Goal: Find specific page/section: Find specific page/section

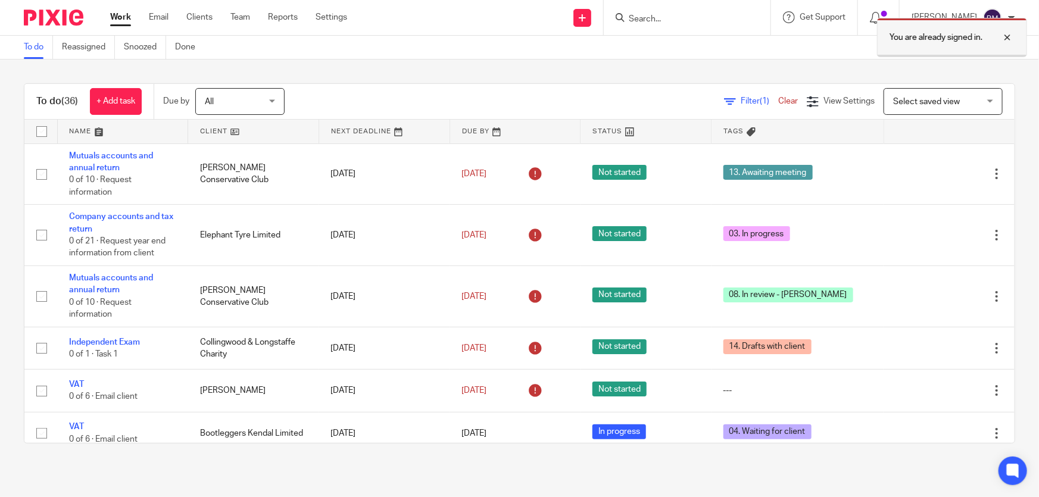
click at [1008, 37] on div at bounding box center [998, 37] width 32 height 14
click at [823, 102] on span "View Settings" at bounding box center [848, 101] width 51 height 8
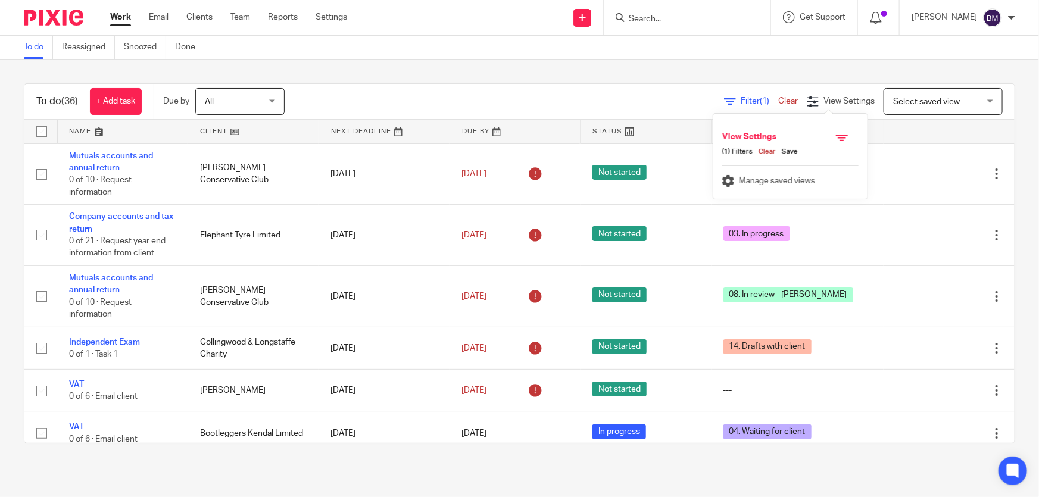
click at [809, 107] on div "Filter (1) Clear View Settings View Settings (1) Filters Clear Save Manage save…" at bounding box center [659, 101] width 709 height 27
click at [737, 105] on div "Filter (1) Clear" at bounding box center [765, 101] width 83 height 12
click at [740, 98] on span "Filter (1)" at bounding box center [758, 101] width 37 height 8
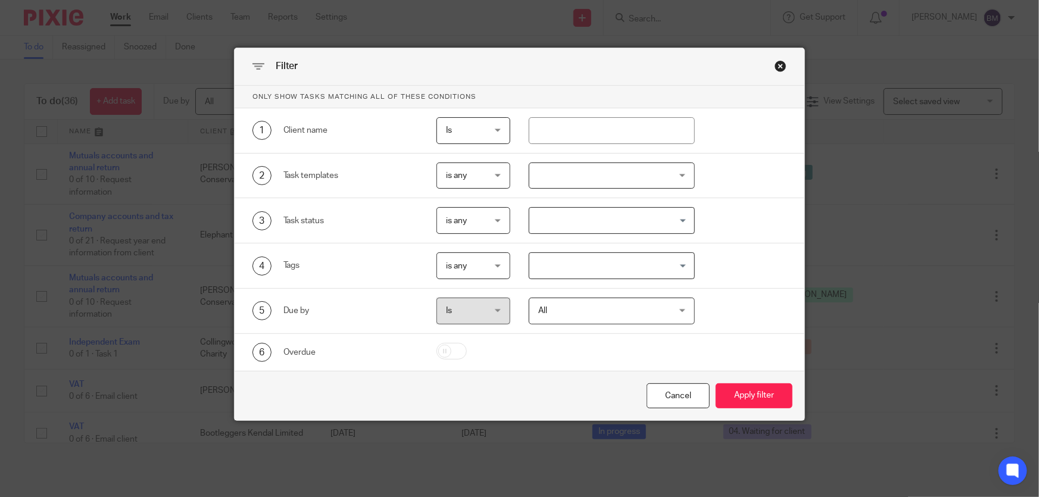
click at [617, 270] on input "Search for option" at bounding box center [608, 265] width 157 height 21
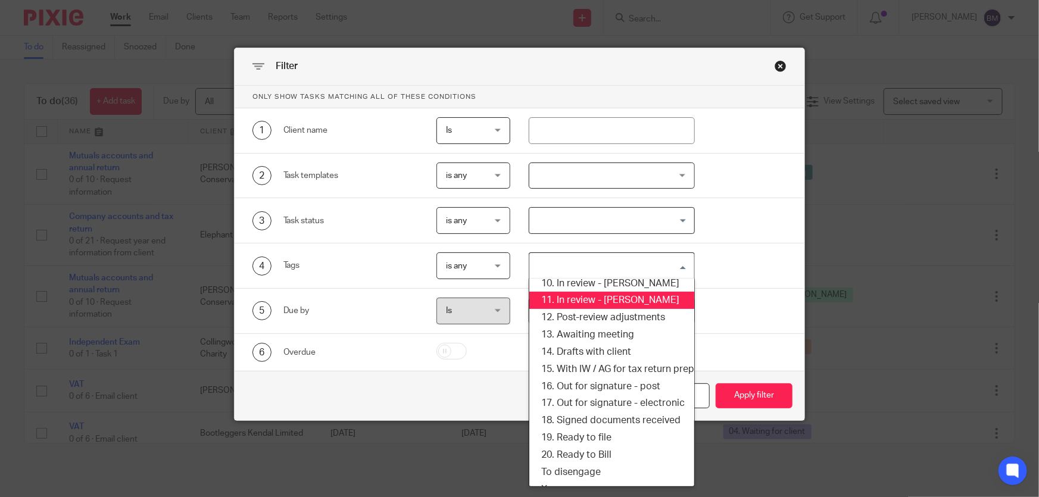
scroll to position [108, 0]
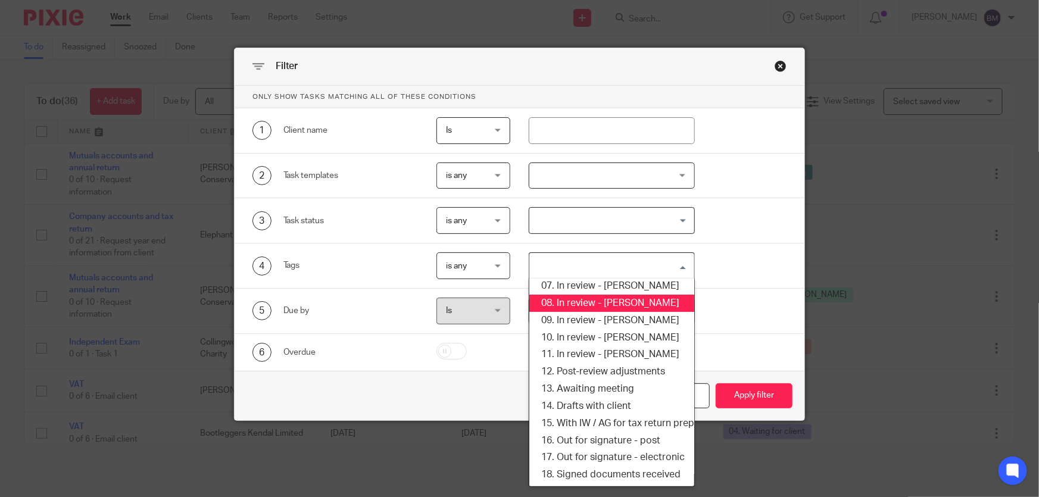
click at [618, 303] on li "08. In review - [PERSON_NAME]" at bounding box center [611, 303] width 164 height 17
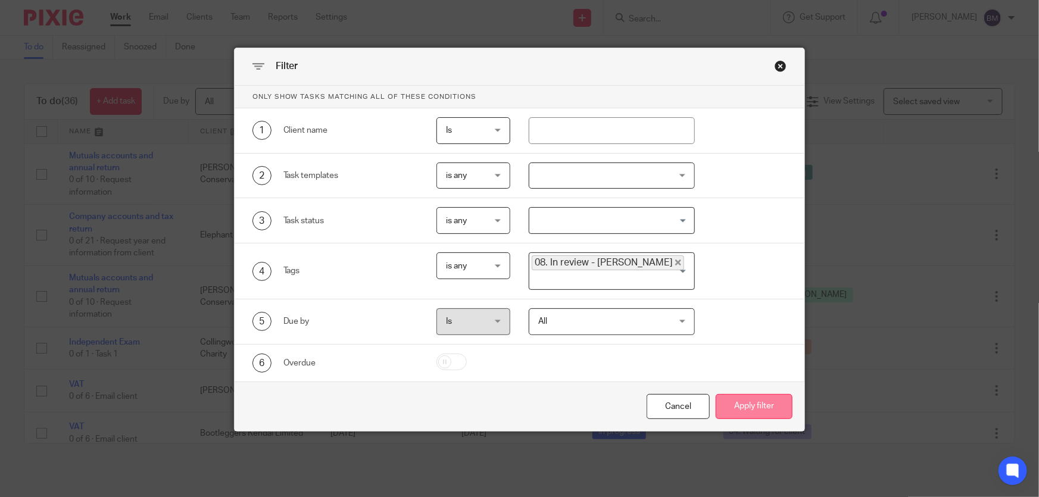
click at [739, 397] on button "Apply filter" at bounding box center [753, 407] width 77 height 26
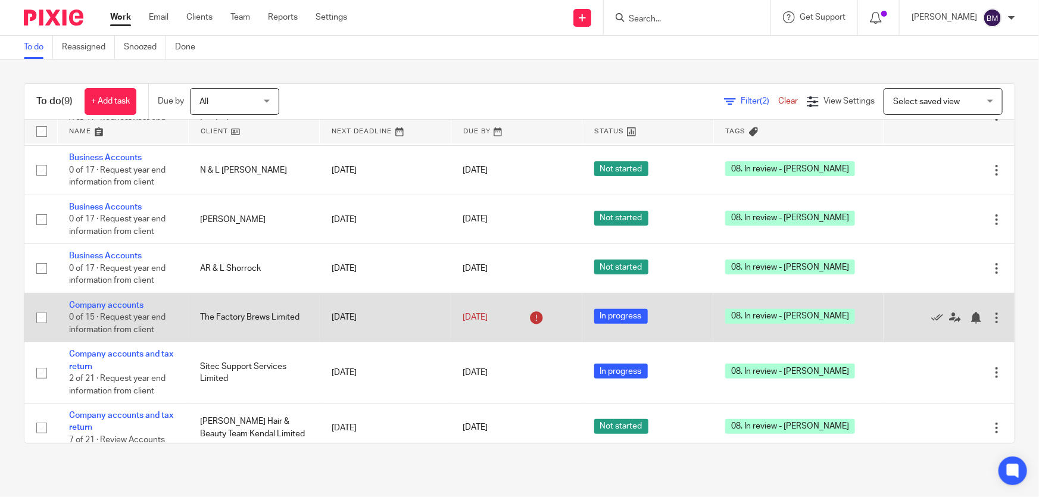
scroll to position [164, 0]
